Goal: Task Accomplishment & Management: Manage account settings

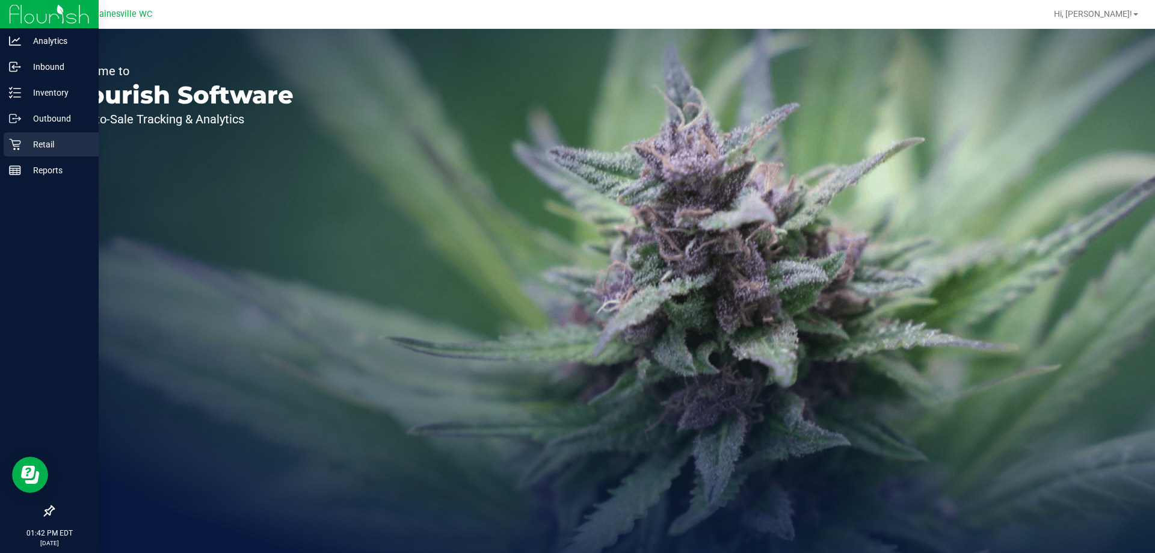
click at [18, 140] on icon at bounding box center [15, 144] width 12 height 12
